Goal: Navigation & Orientation: Find specific page/section

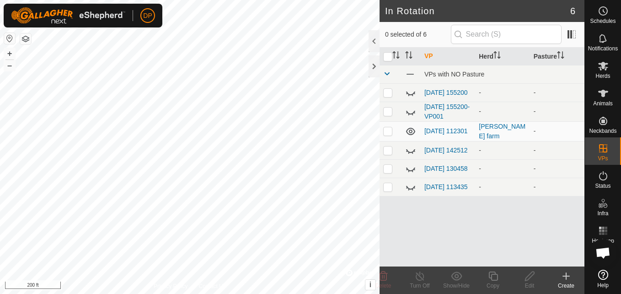
scroll to position [951, 0]
